Goal: Check status: Check status

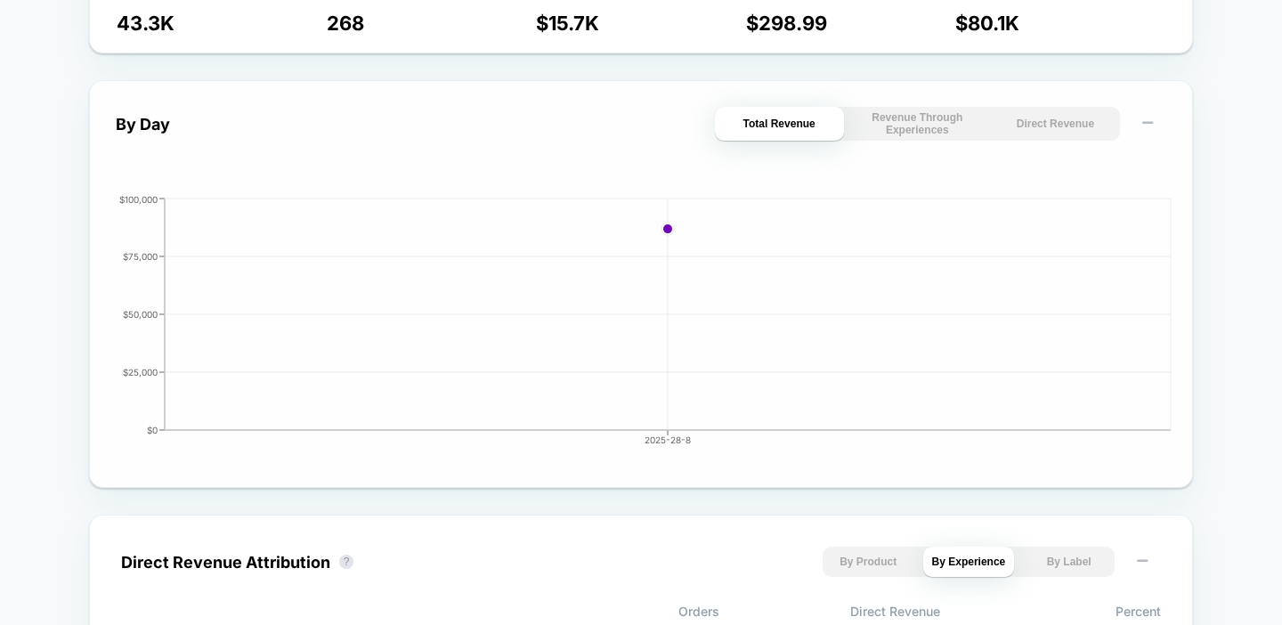
click at [1014, 131] on button "Direct Revenue" at bounding box center [1055, 124] width 129 height 34
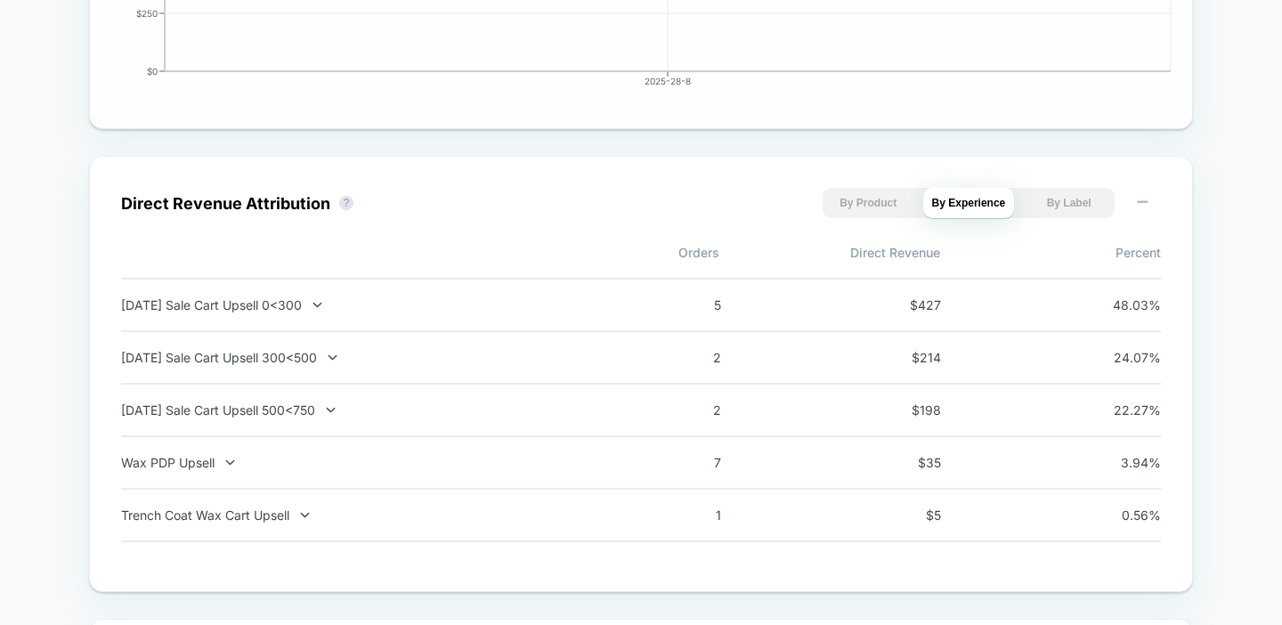
scroll to position [1135, 0]
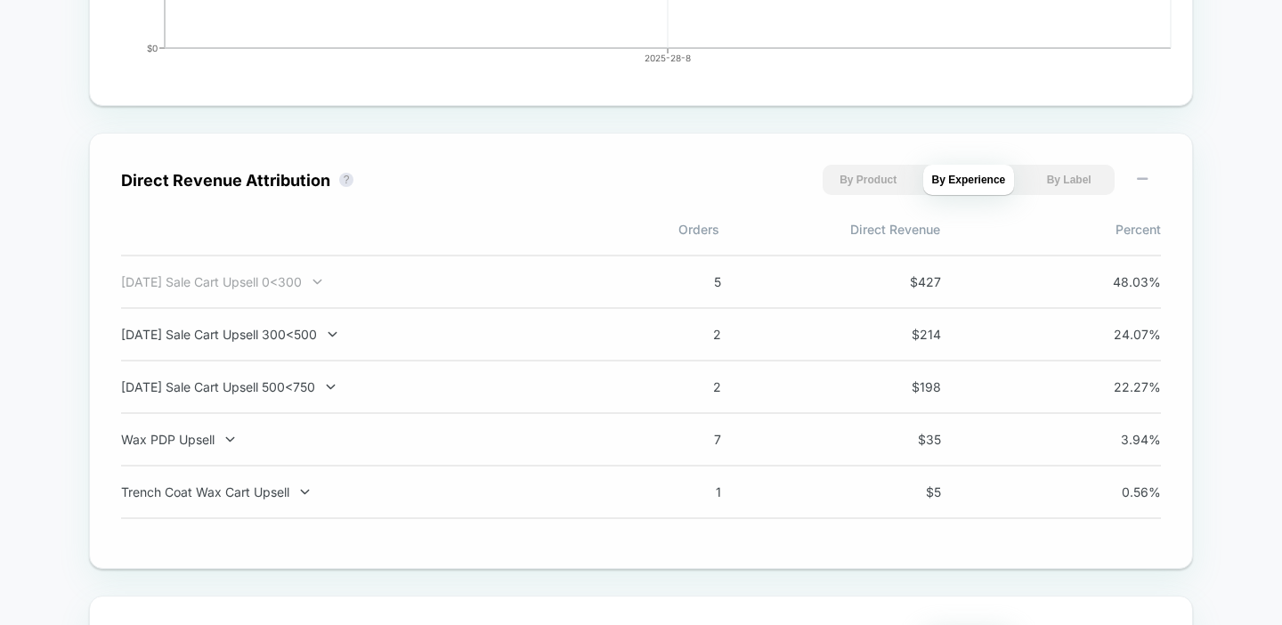
click at [515, 280] on div "[DATE] Sale Cart Upsell 0<300" at bounding box center [355, 281] width 468 height 15
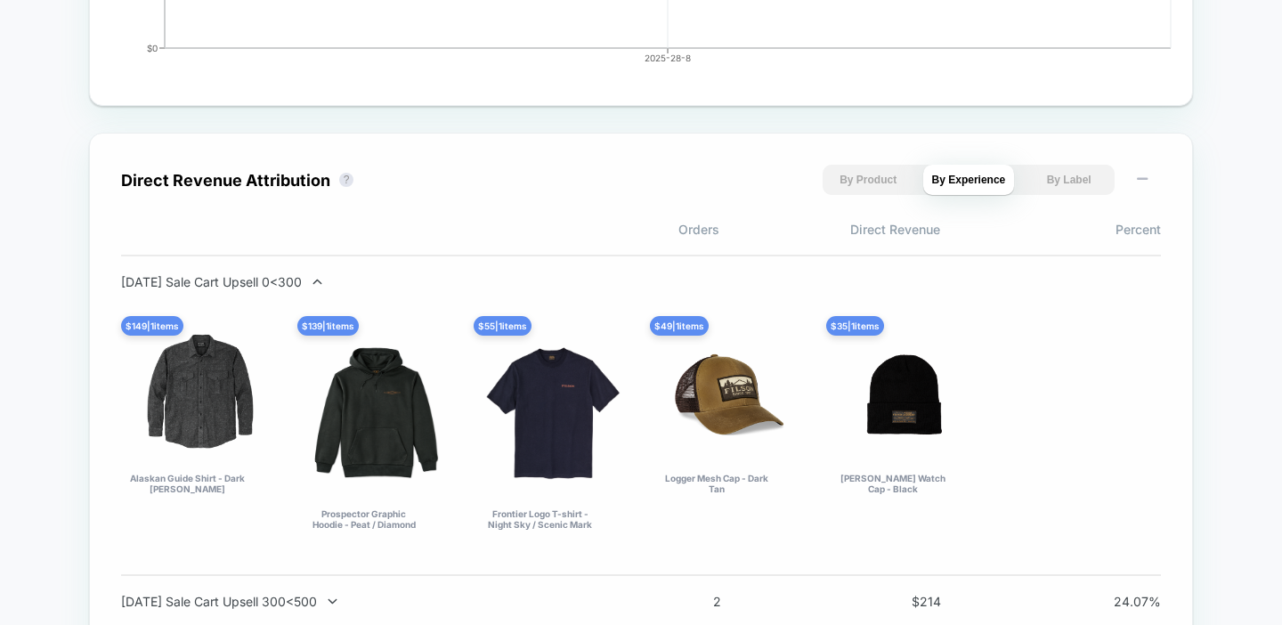
click at [515, 280] on div "[DATE] Sale Cart Upsell 0<300" at bounding box center [355, 281] width 468 height 15
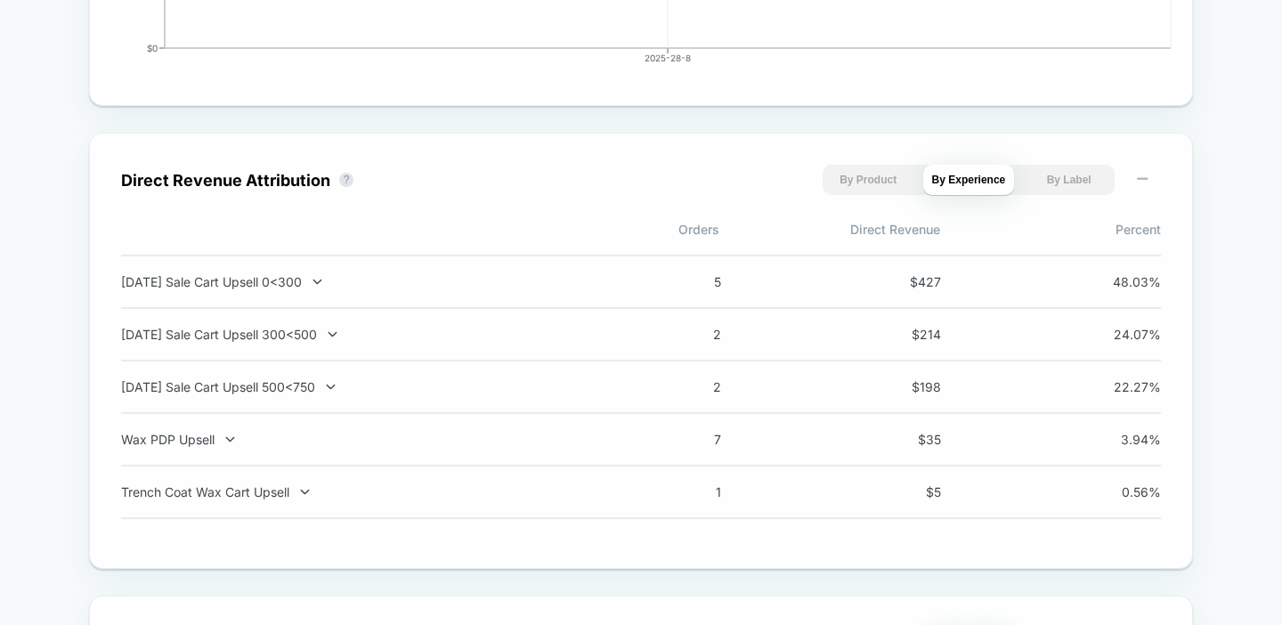
click at [515, 280] on div "[DATE] Sale Cart Upsell 0<300" at bounding box center [355, 281] width 468 height 15
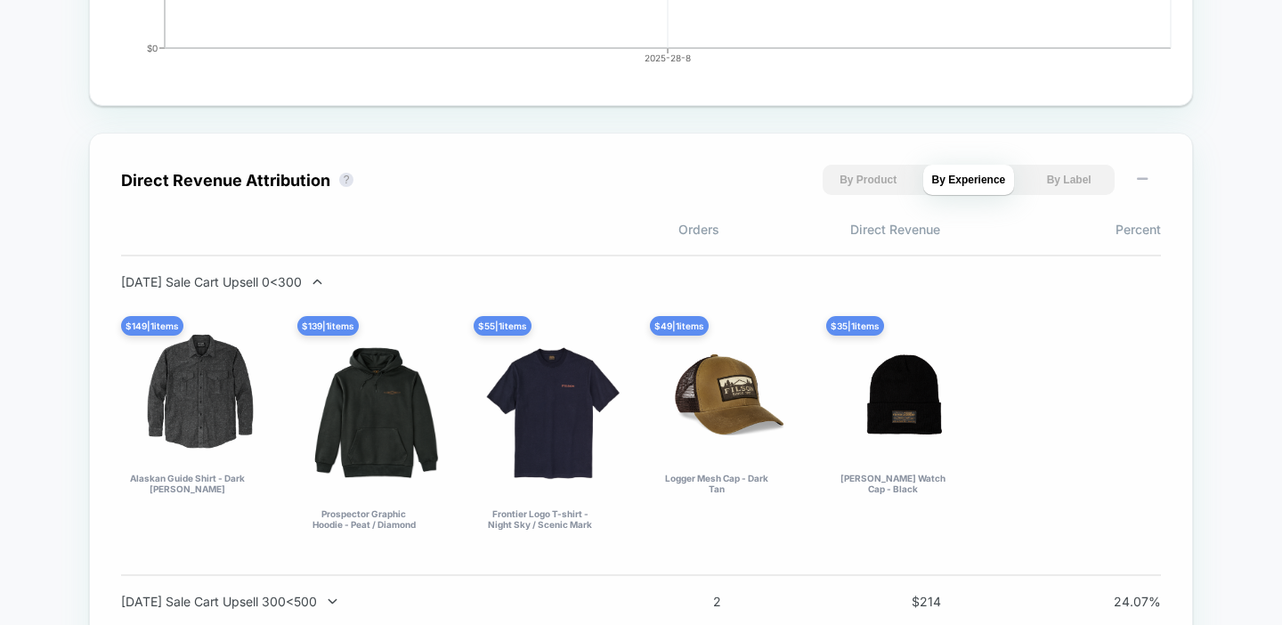
click at [515, 280] on div "[DATE] Sale Cart Upsell 0<300" at bounding box center [355, 281] width 468 height 15
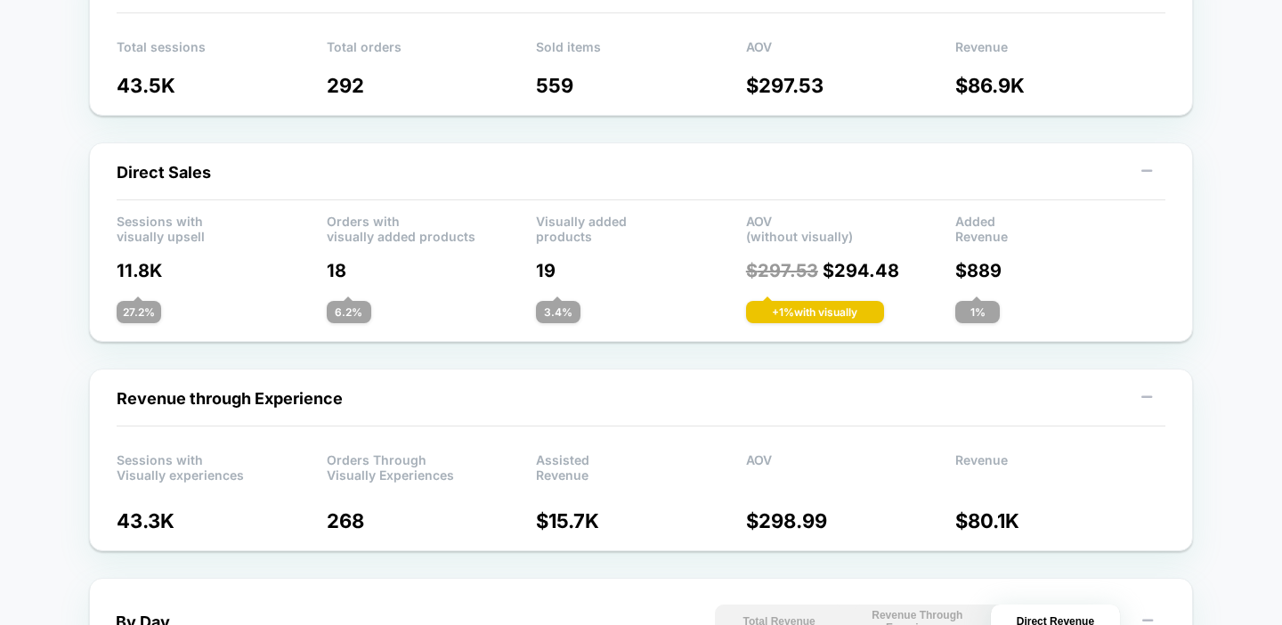
scroll to position [0, 0]
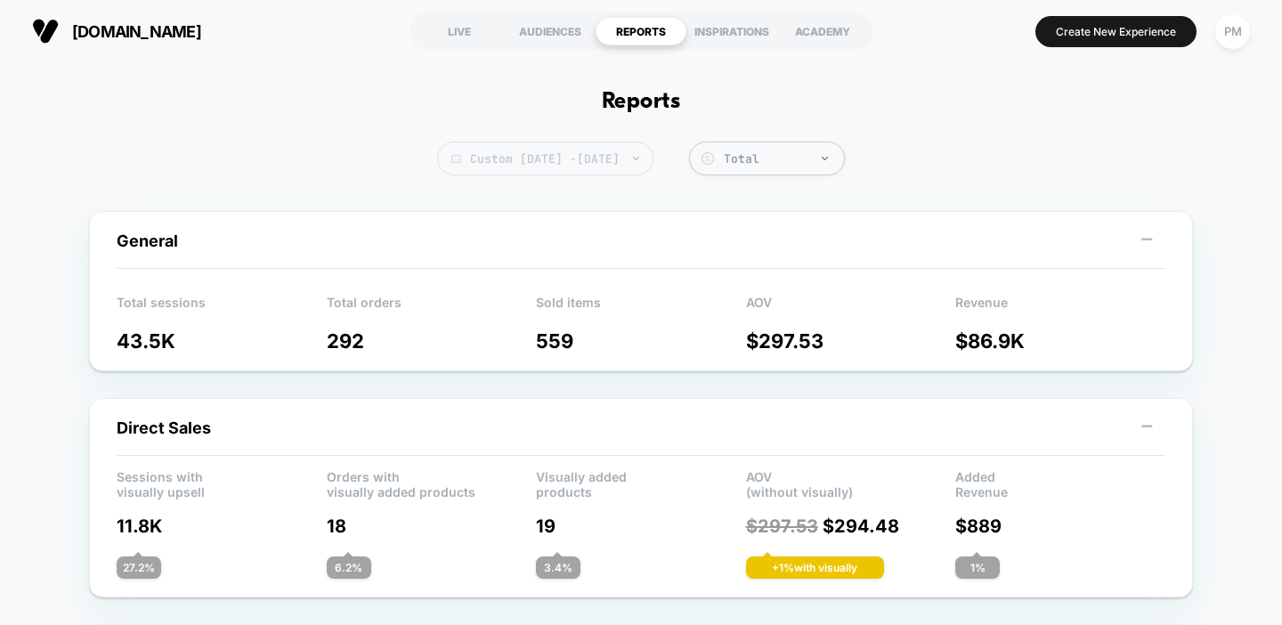
click at [511, 158] on span "Custom [DATE] - [DATE]" at bounding box center [545, 159] width 216 height 34
select select "*"
select select "****"
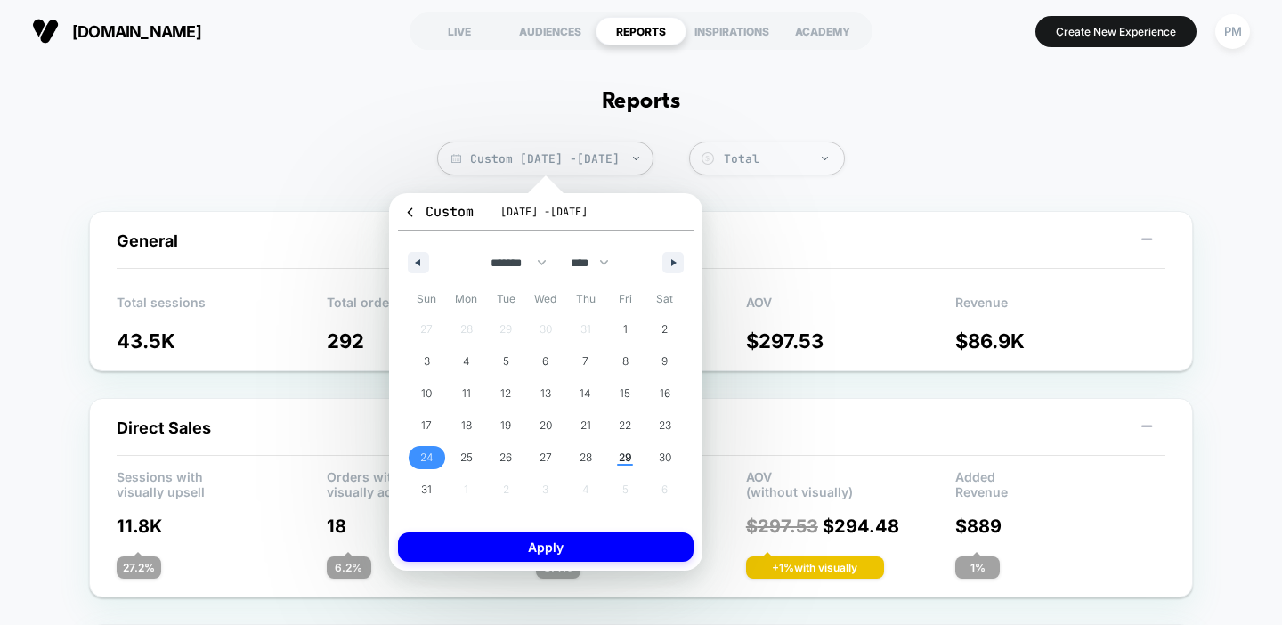
click at [436, 455] on span "24" at bounding box center [427, 457] width 40 height 23
click at [625, 460] on span "29" at bounding box center [625, 458] width 13 height 32
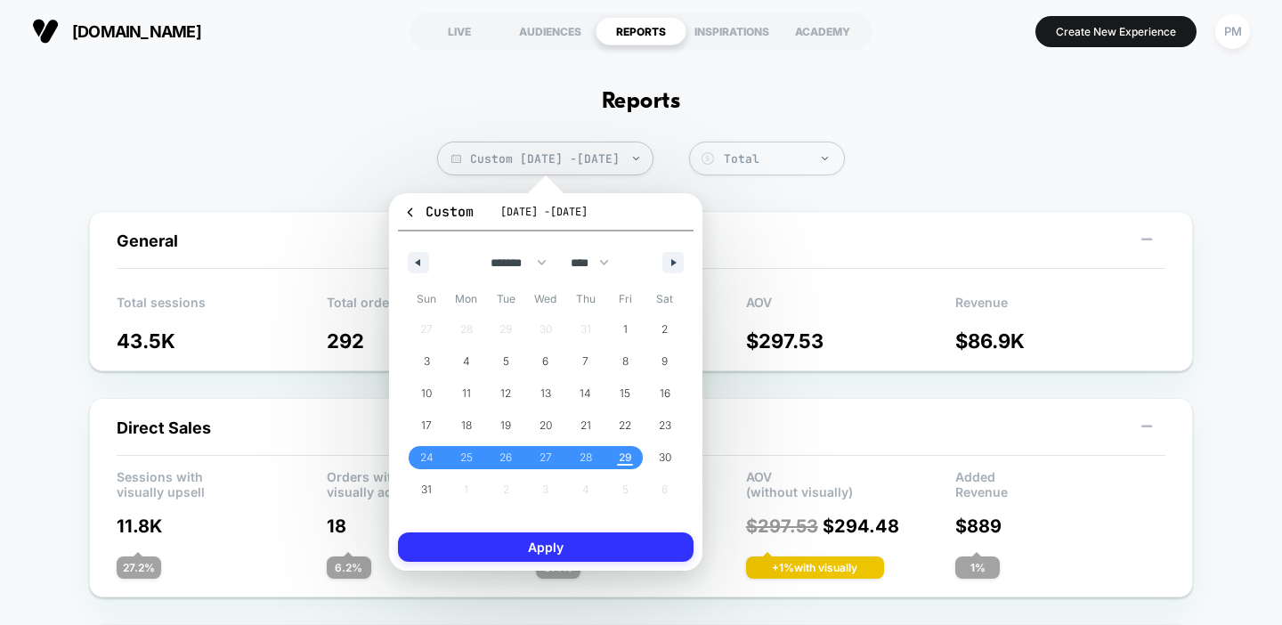
click at [611, 549] on button "Apply" at bounding box center [546, 546] width 296 height 29
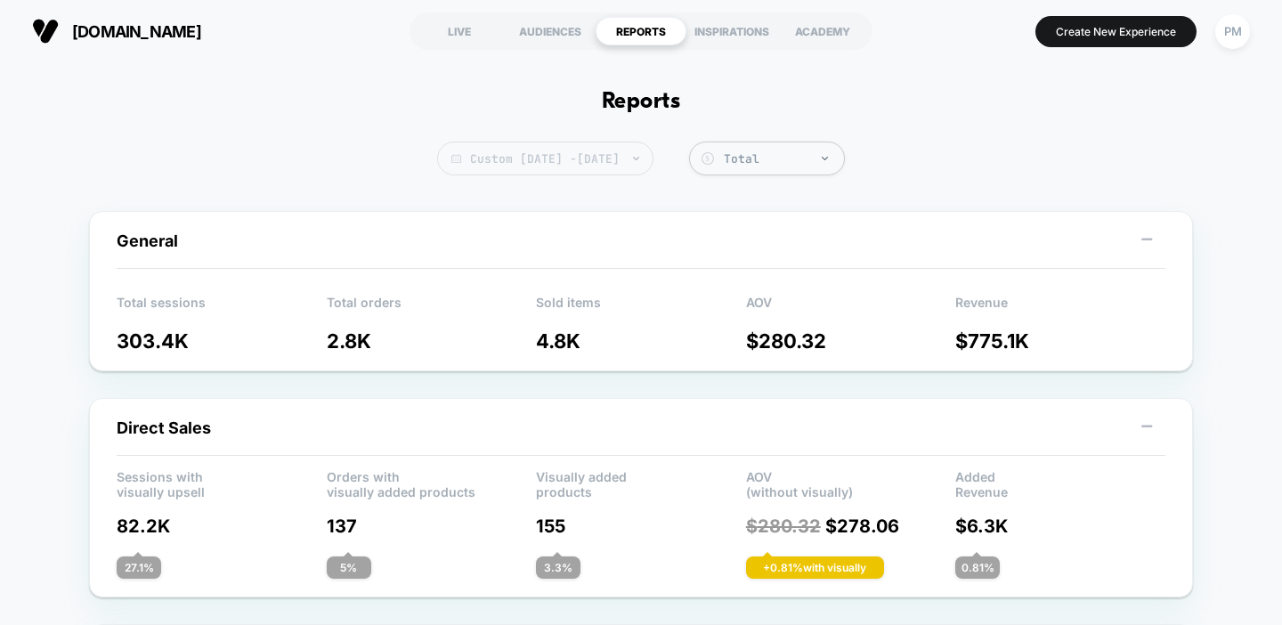
click at [571, 163] on span "Custom [DATE] - [DATE]" at bounding box center [545, 159] width 216 height 34
select select "*"
select select "****"
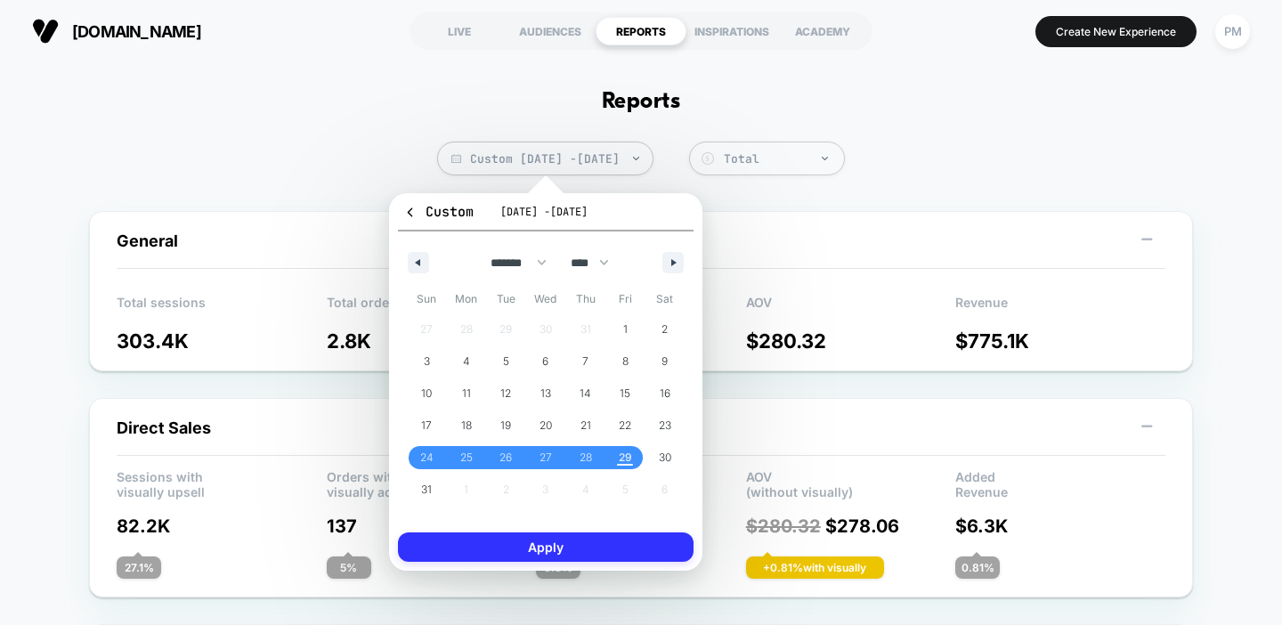
click at [624, 540] on button "Apply" at bounding box center [546, 546] width 296 height 29
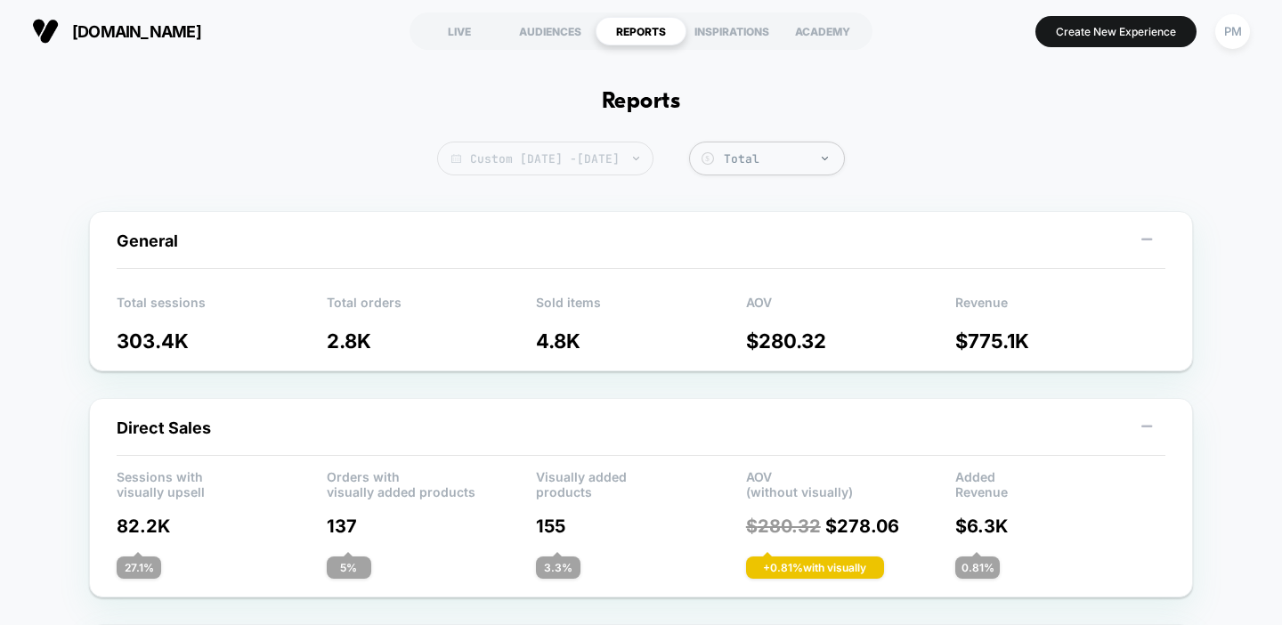
click at [549, 157] on span "Custom [DATE] - [DATE]" at bounding box center [545, 159] width 216 height 34
select select "*"
select select "****"
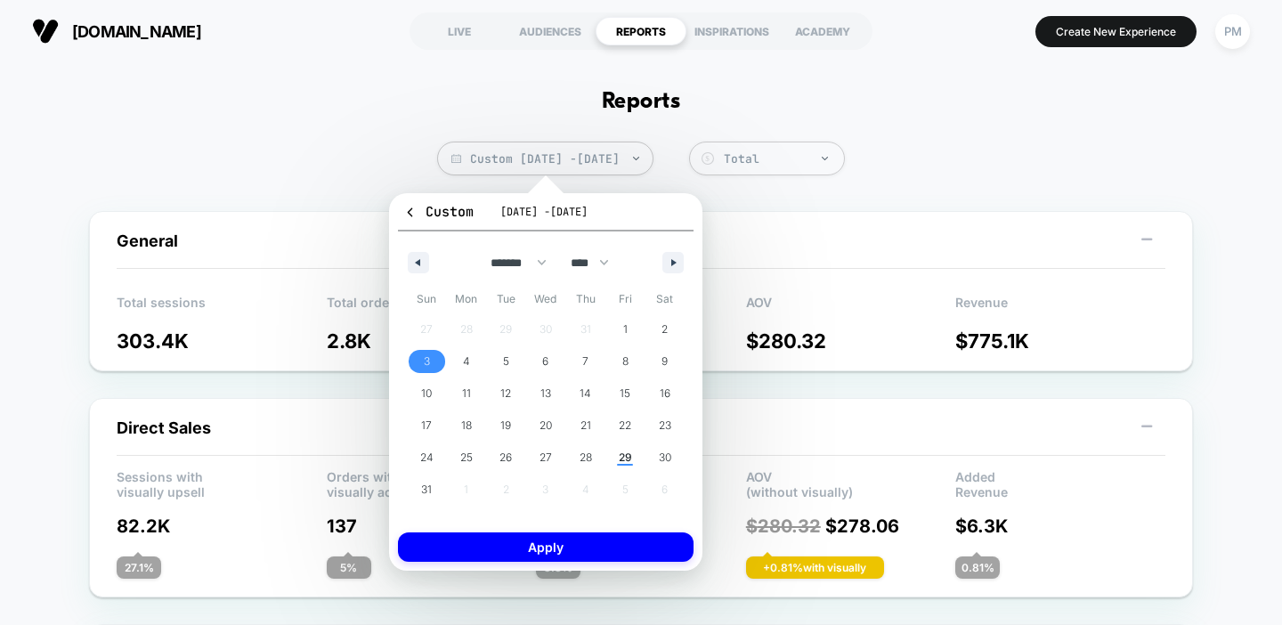
click at [430, 359] on span "3" at bounding box center [427, 361] width 40 height 23
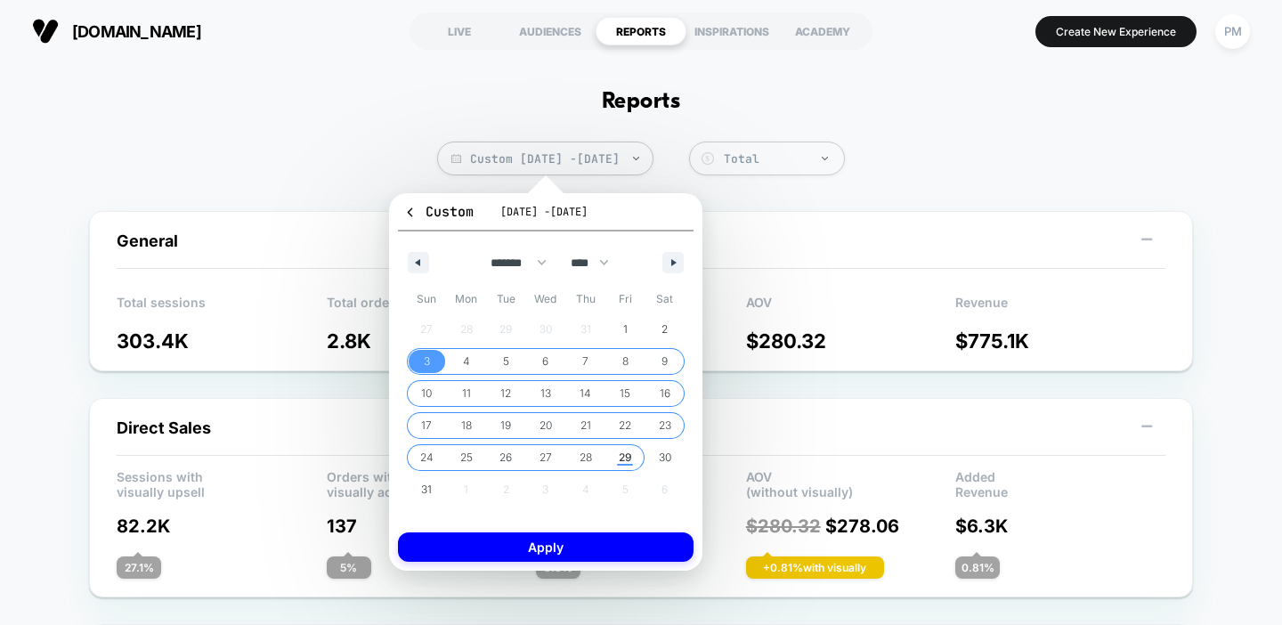
click at [624, 460] on span "29" at bounding box center [625, 458] width 13 height 32
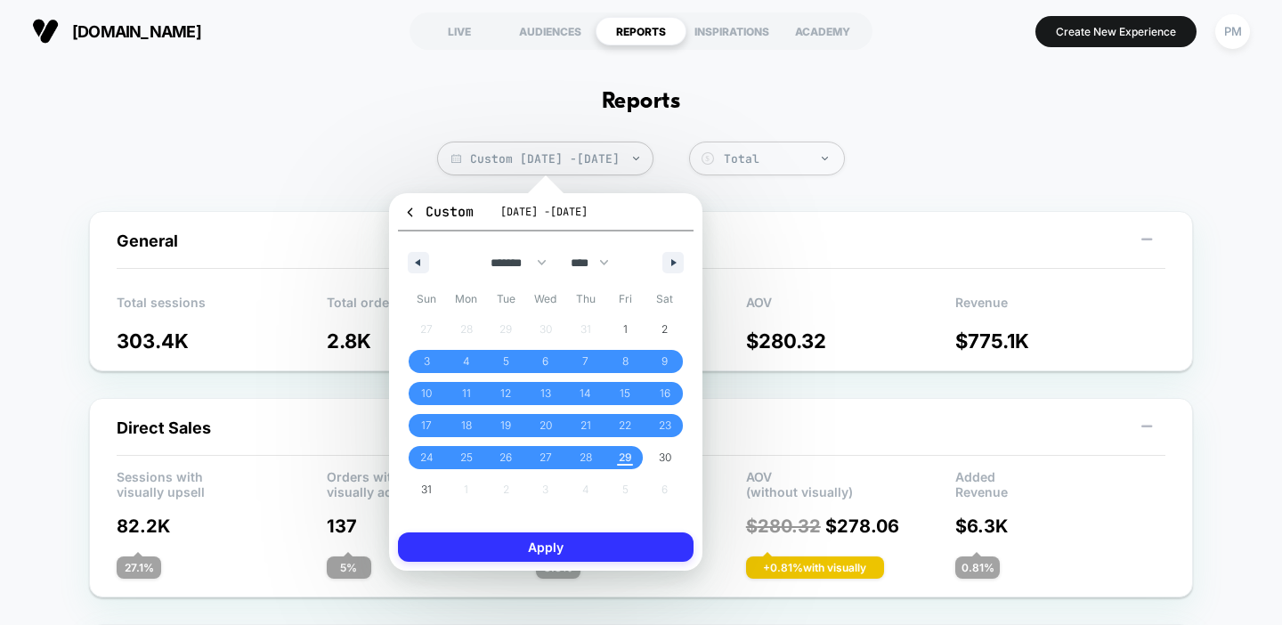
click at [628, 553] on button "Apply" at bounding box center [546, 546] width 296 height 29
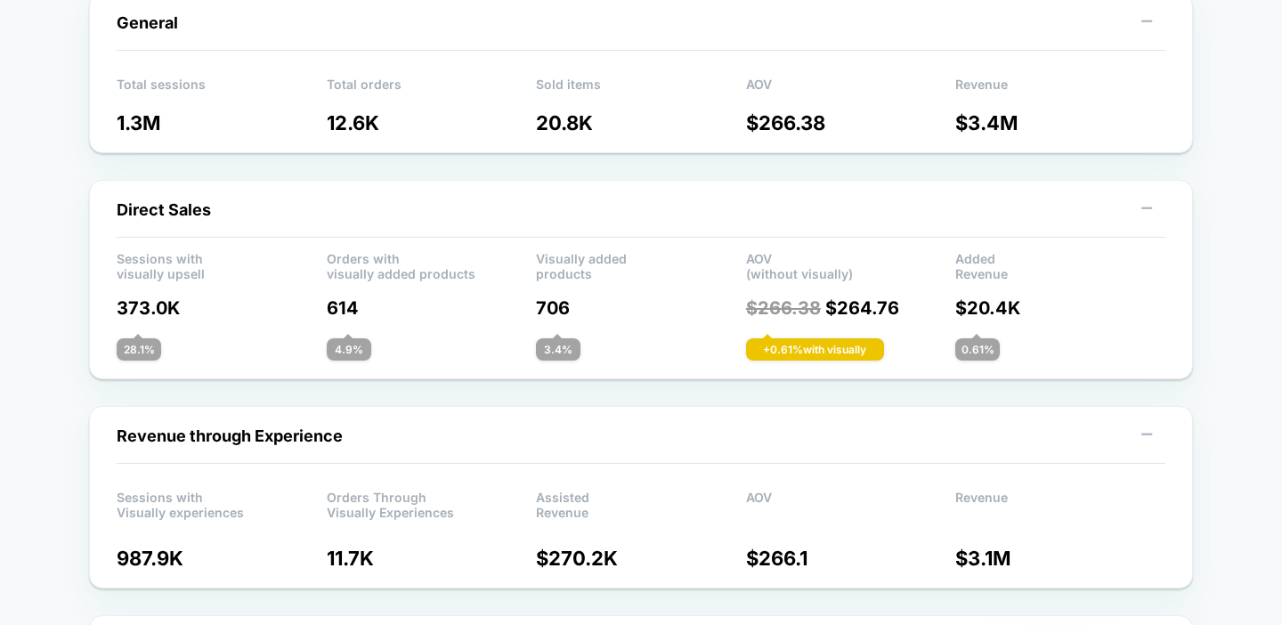
scroll to position [222, 0]
